Goal: Task Accomplishment & Management: Complete application form

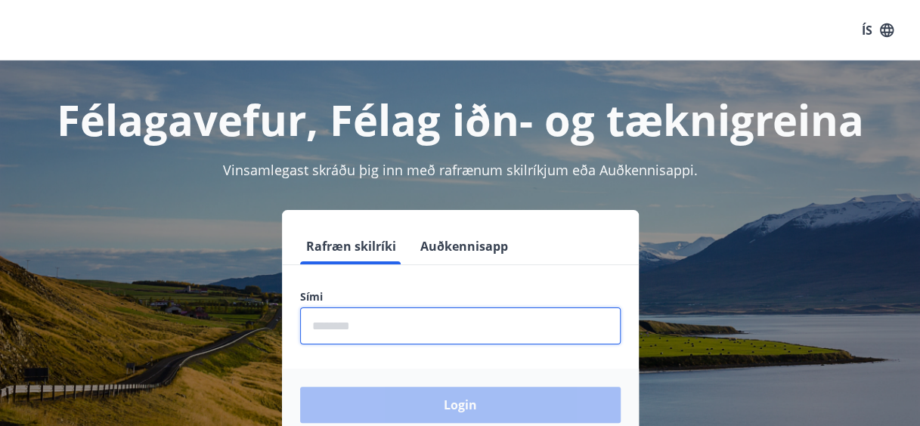
click at [447, 338] on input "phone" at bounding box center [460, 326] width 321 height 37
click at [408, 319] on input "phone" at bounding box center [460, 326] width 321 height 37
click at [407, 324] on input "phone" at bounding box center [460, 326] width 321 height 37
type input "********"
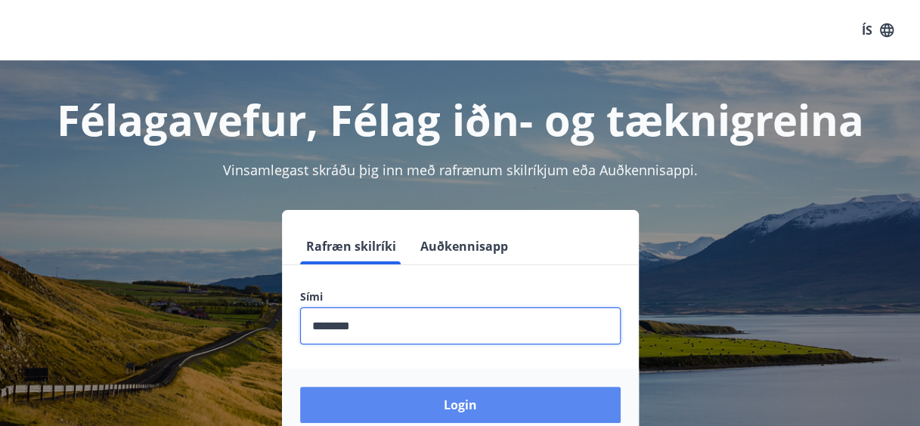
click at [433, 402] on button "Login" at bounding box center [460, 405] width 321 height 36
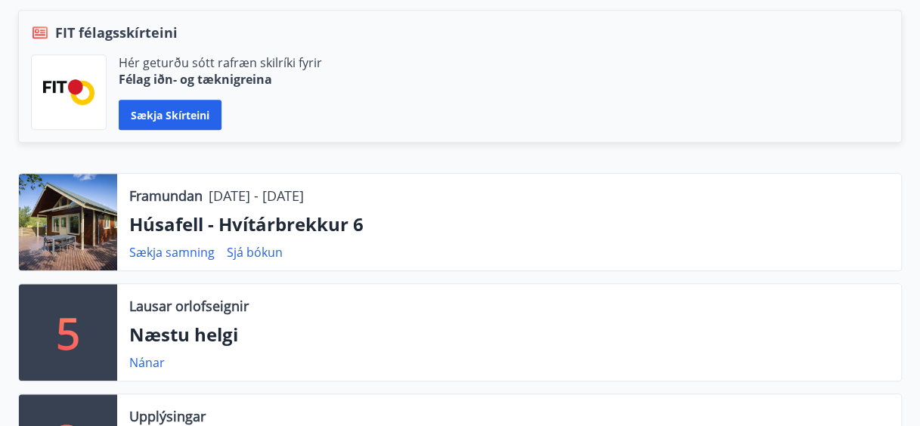
scroll to position [343, 0]
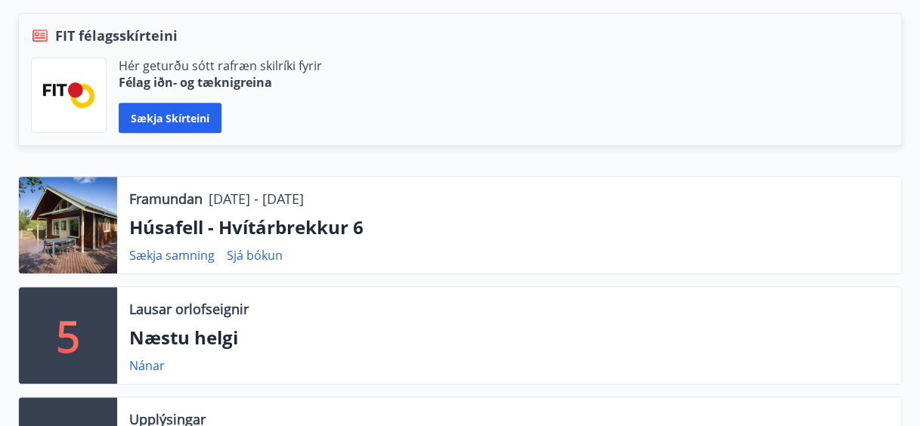
click at [235, 227] on p "Húsafell - Hvítárbrekkur 6" at bounding box center [509, 228] width 760 height 26
click at [61, 206] on div at bounding box center [68, 225] width 98 height 97
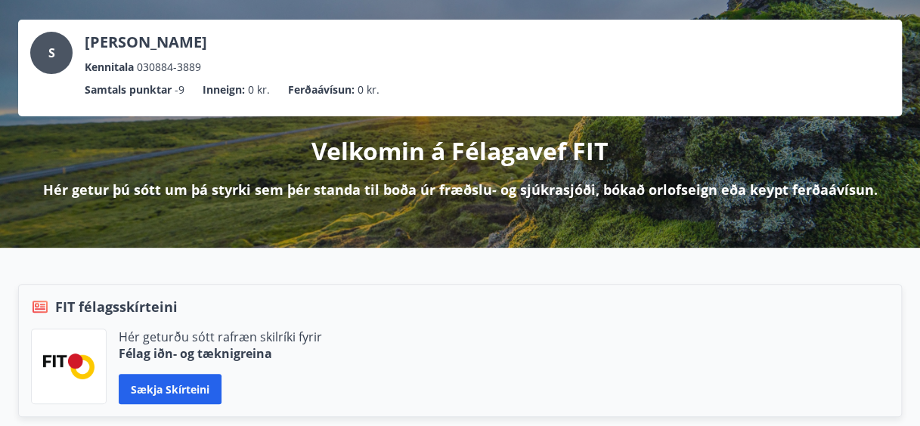
scroll to position [0, 0]
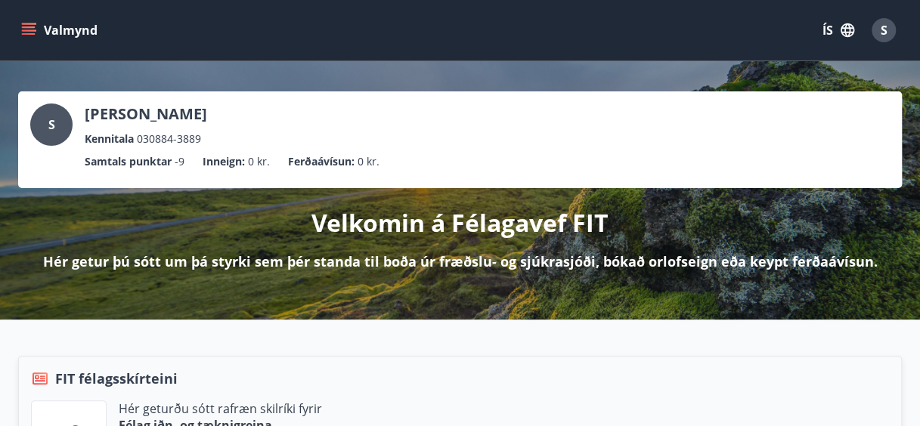
click at [67, 35] on button "Valmynd" at bounding box center [60, 30] width 85 height 27
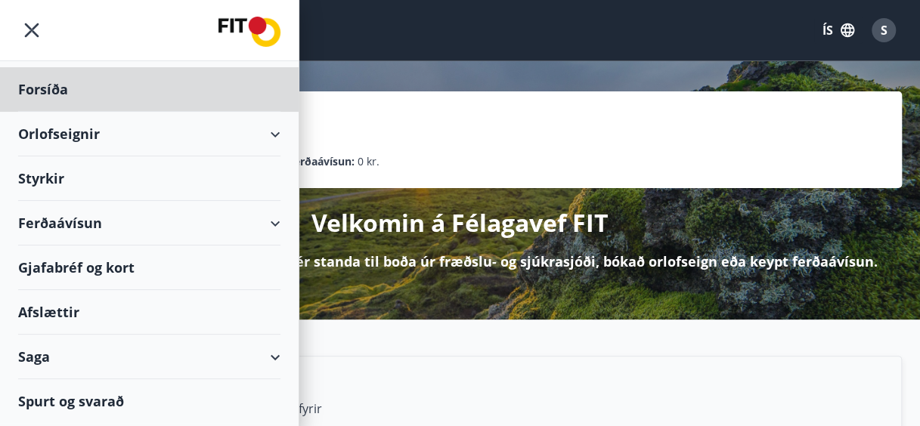
click at [79, 183] on div "Styrkir" at bounding box center [149, 179] width 262 height 45
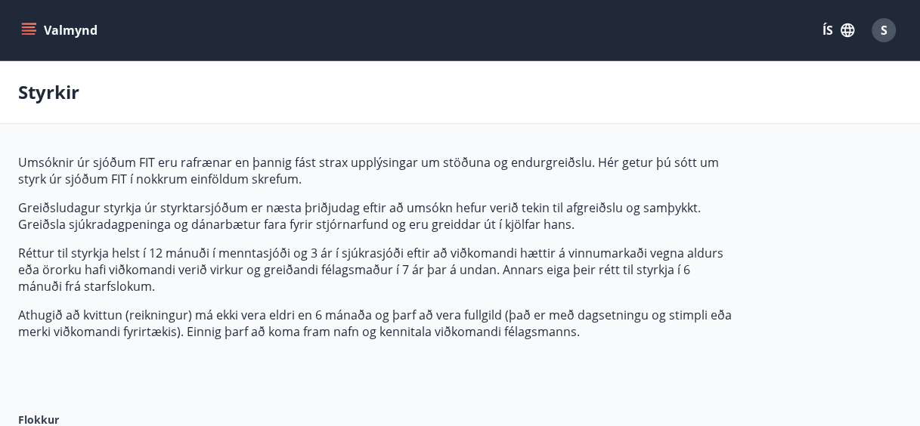
type input "***"
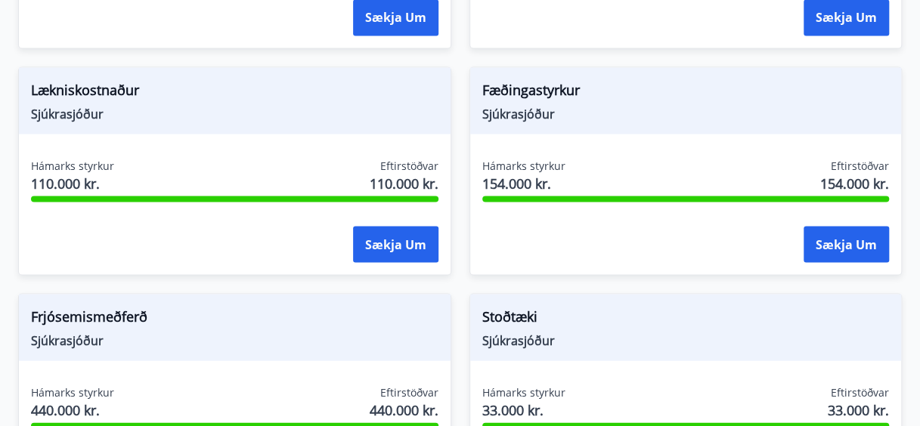
scroll to position [1320, 0]
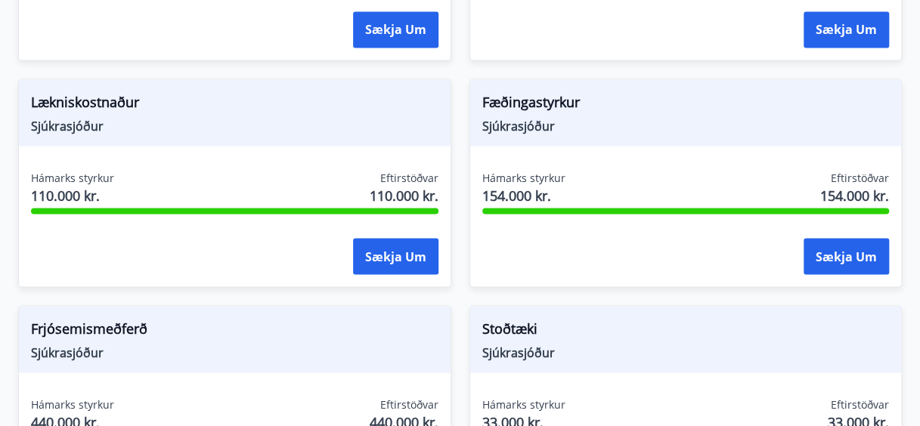
click at [566, 181] on div "Hámarks styrkur 154.000 kr. Eftirstöðvar 154.000 kr." at bounding box center [686, 189] width 408 height 38
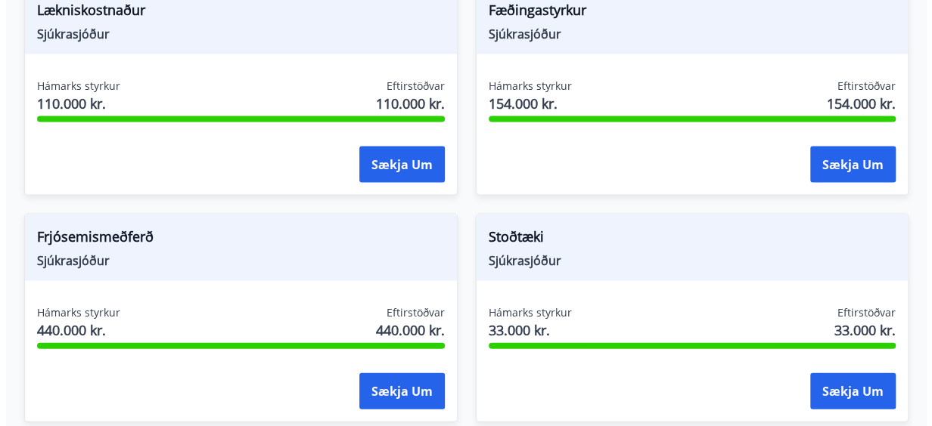
scroll to position [1410, 0]
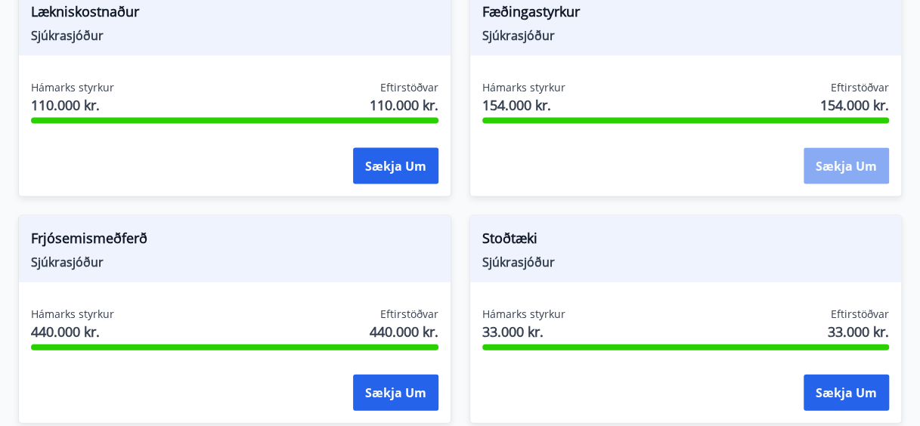
click at [821, 161] on button "Sækja um" at bounding box center [846, 166] width 85 height 36
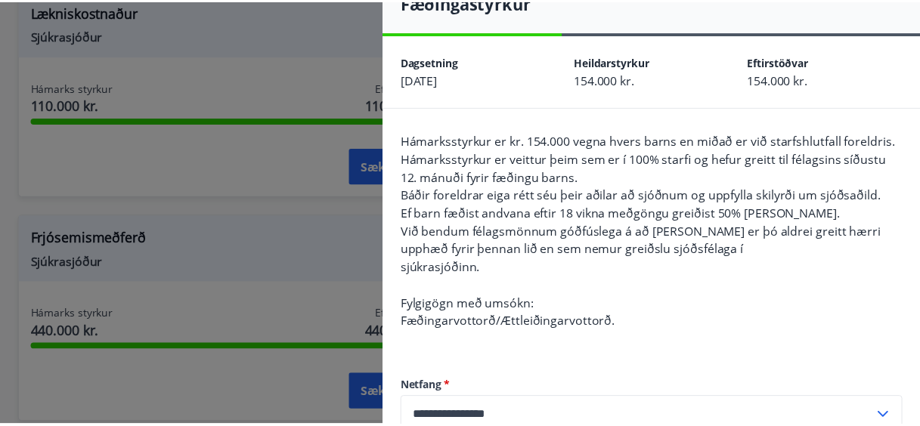
scroll to position [0, 0]
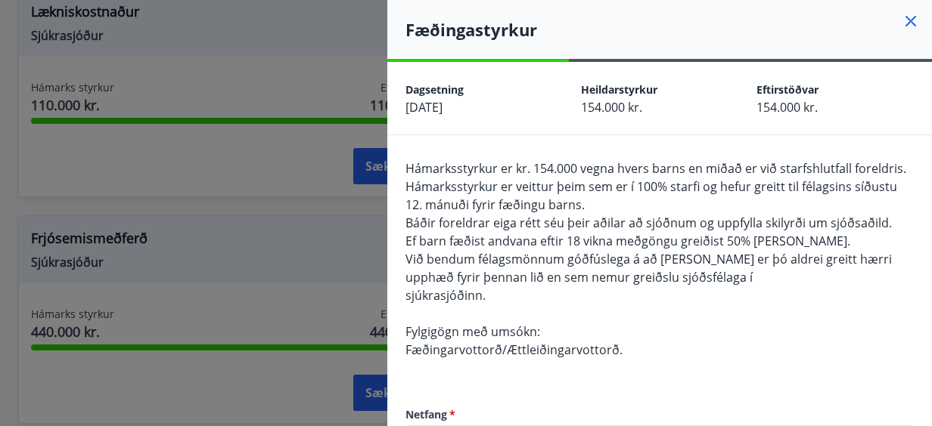
click at [905, 23] on icon at bounding box center [910, 21] width 11 height 11
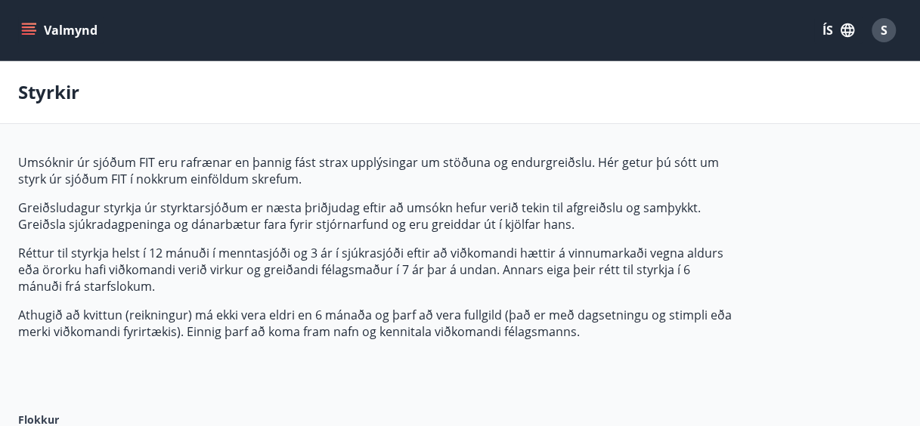
click at [61, 26] on button "Valmynd" at bounding box center [60, 30] width 85 height 27
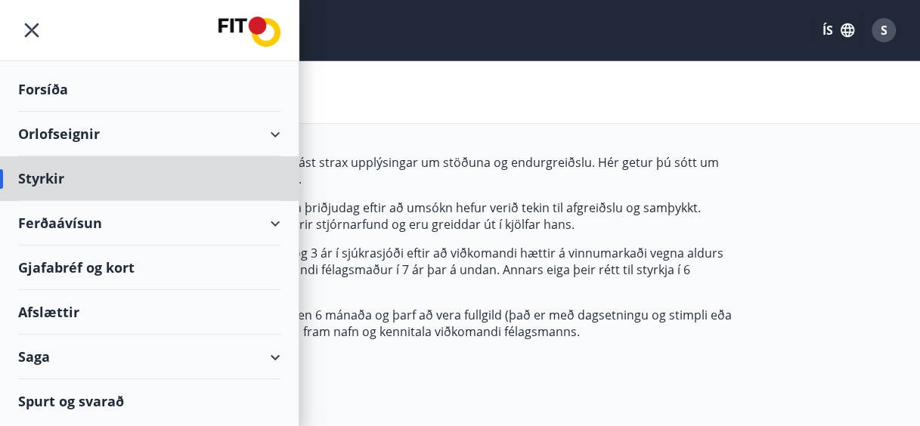
click at [48, 101] on div "Forsíða" at bounding box center [149, 89] width 262 height 45
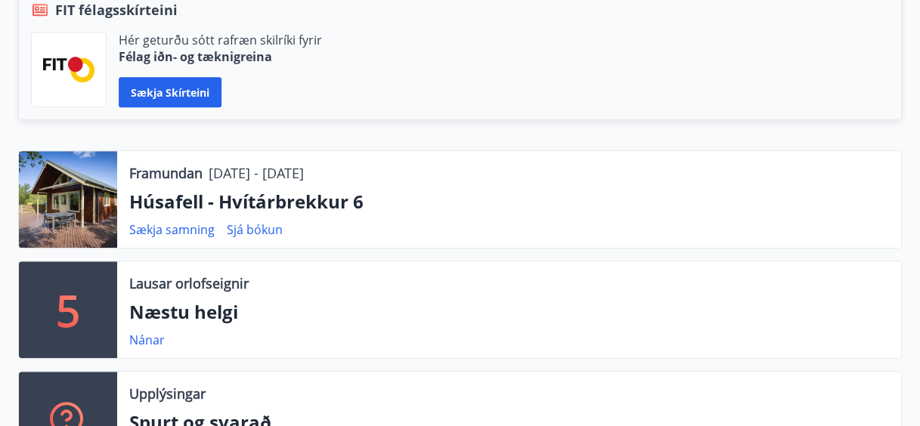
scroll to position [370, 0]
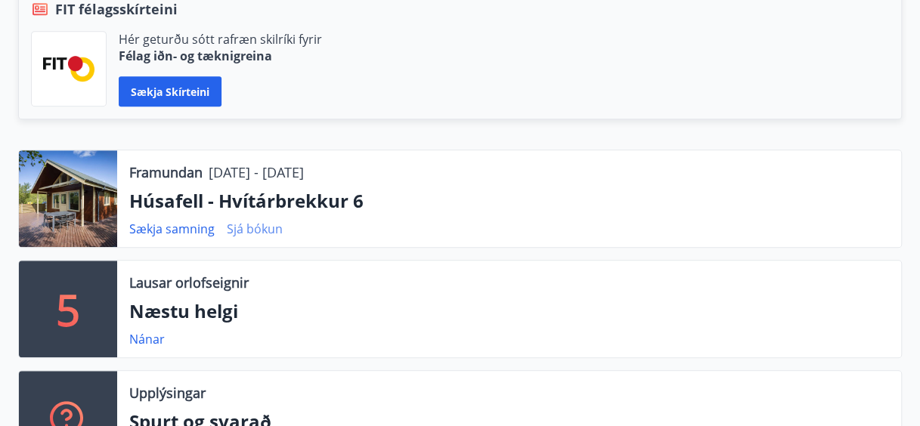
click at [253, 231] on link "Sjá bókun" at bounding box center [255, 229] width 56 height 17
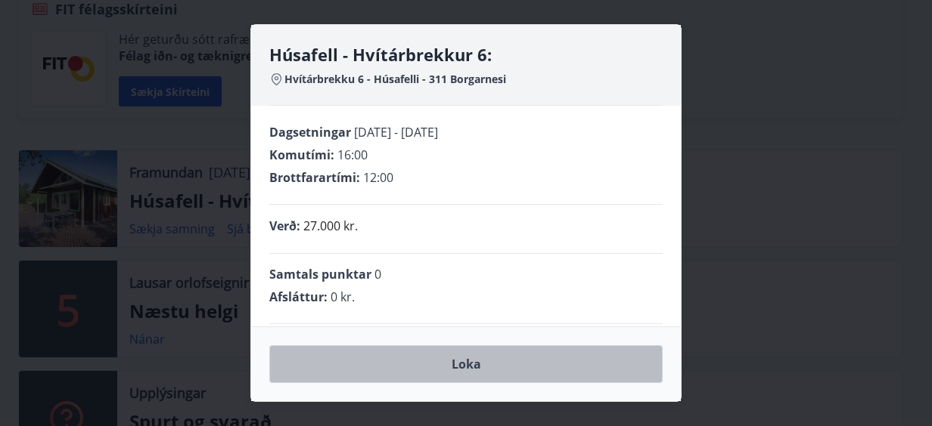
click at [478, 377] on button "Loka" at bounding box center [465, 365] width 393 height 38
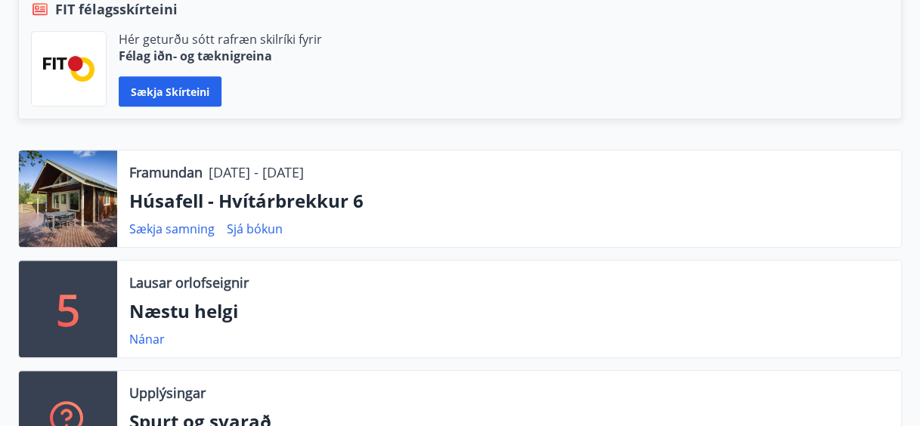
click at [54, 209] on div at bounding box center [68, 198] width 98 height 97
click at [187, 222] on link "Sækja samning" at bounding box center [171, 229] width 85 height 17
